Goal: Task Accomplishment & Management: Complete application form

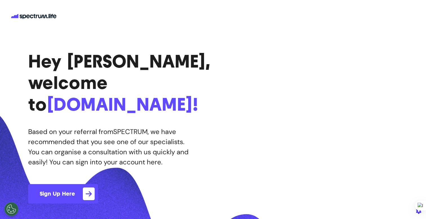
click at [46, 184] on button "Sign Up Here" at bounding box center [63, 193] width 70 height 19
click at [199, 127] on p "Based on your referral from spectrum , we have recommended that you see one of …" at bounding box center [115, 137] width 175 height 20
click at [68, 190] on span "Sign Up Here" at bounding box center [57, 193] width 35 height 7
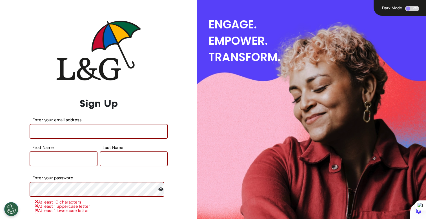
click at [158, 22] on div at bounding box center [99, 50] width 138 height 63
click at [143, 76] on div at bounding box center [99, 50] width 138 height 63
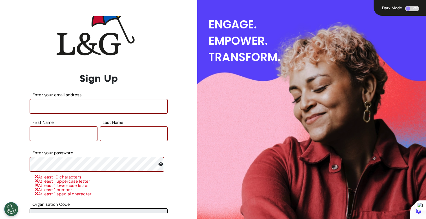
scroll to position [19, 0]
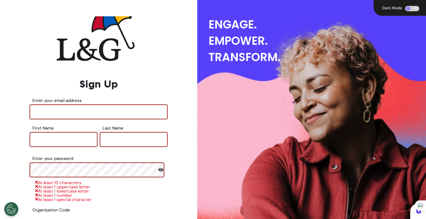
click at [176, 42] on div at bounding box center [98, 31] width 194 height 68
